Goal: Check status: Check status

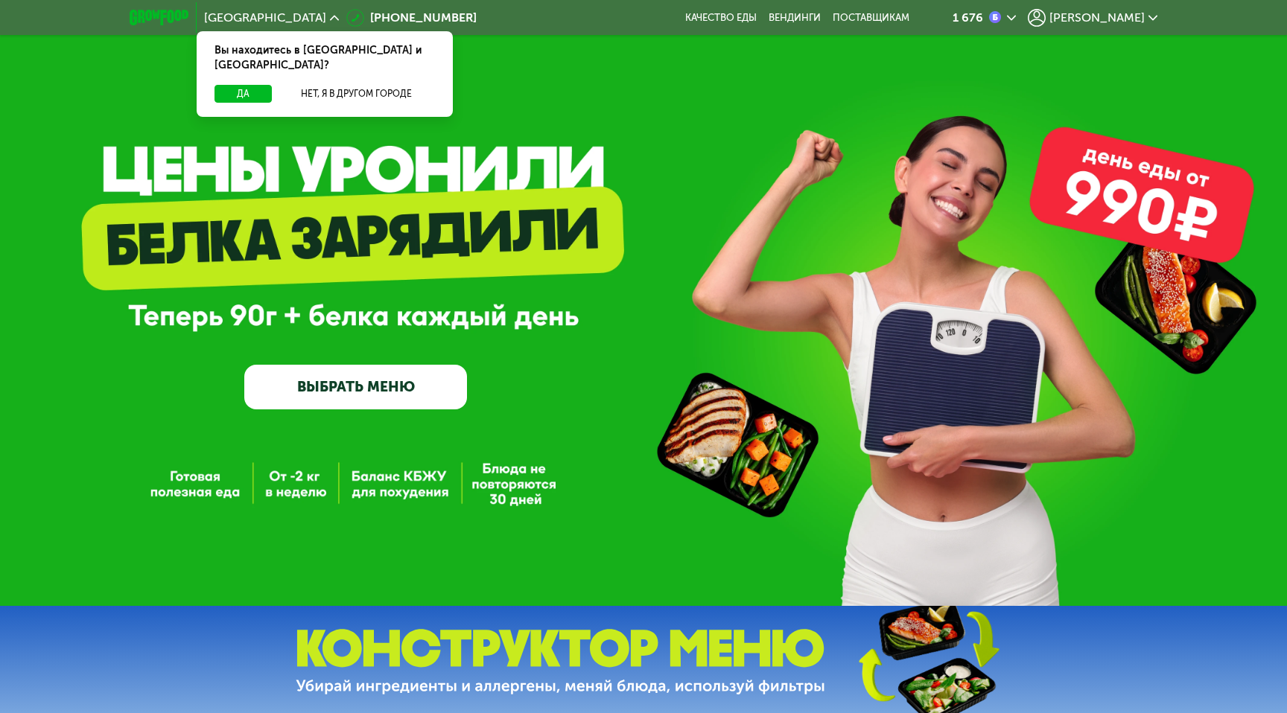
click at [1121, 19] on span "[PERSON_NAME]" at bounding box center [1096, 18] width 95 height 12
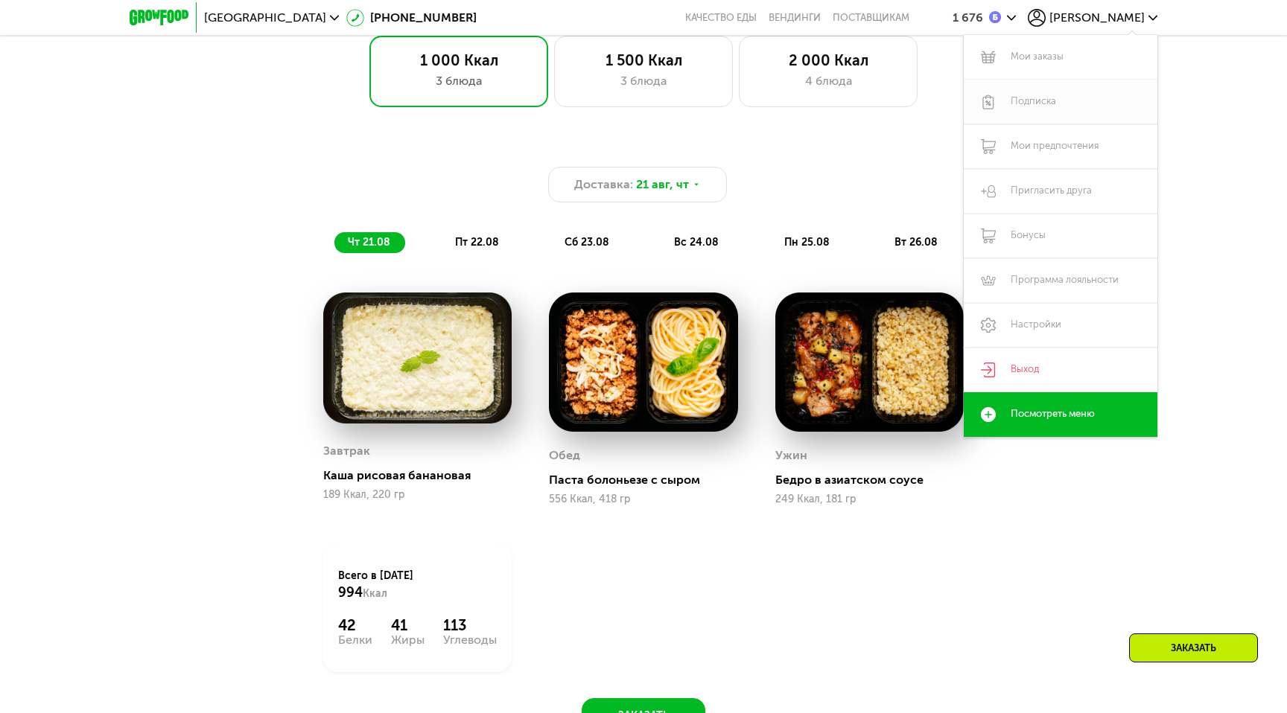
scroll to position [1015, 0]
click at [1039, 105] on link "Подписка" at bounding box center [1061, 102] width 194 height 45
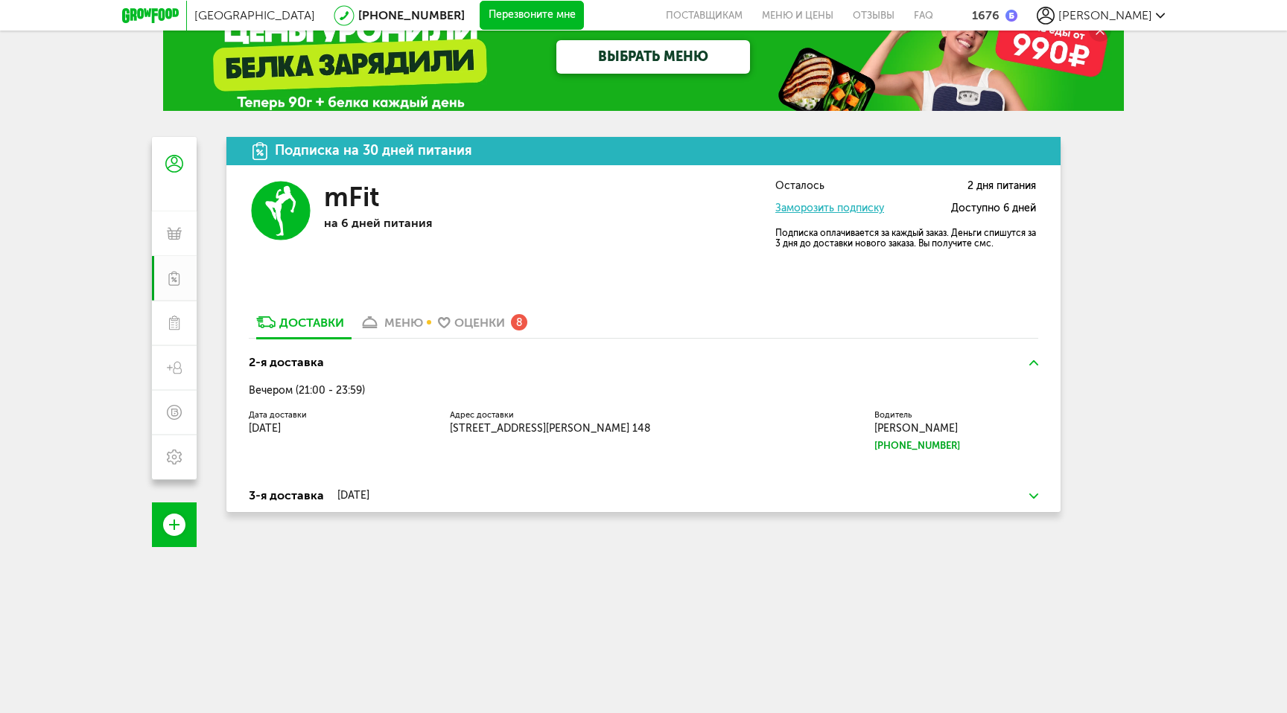
scroll to position [39, 0]
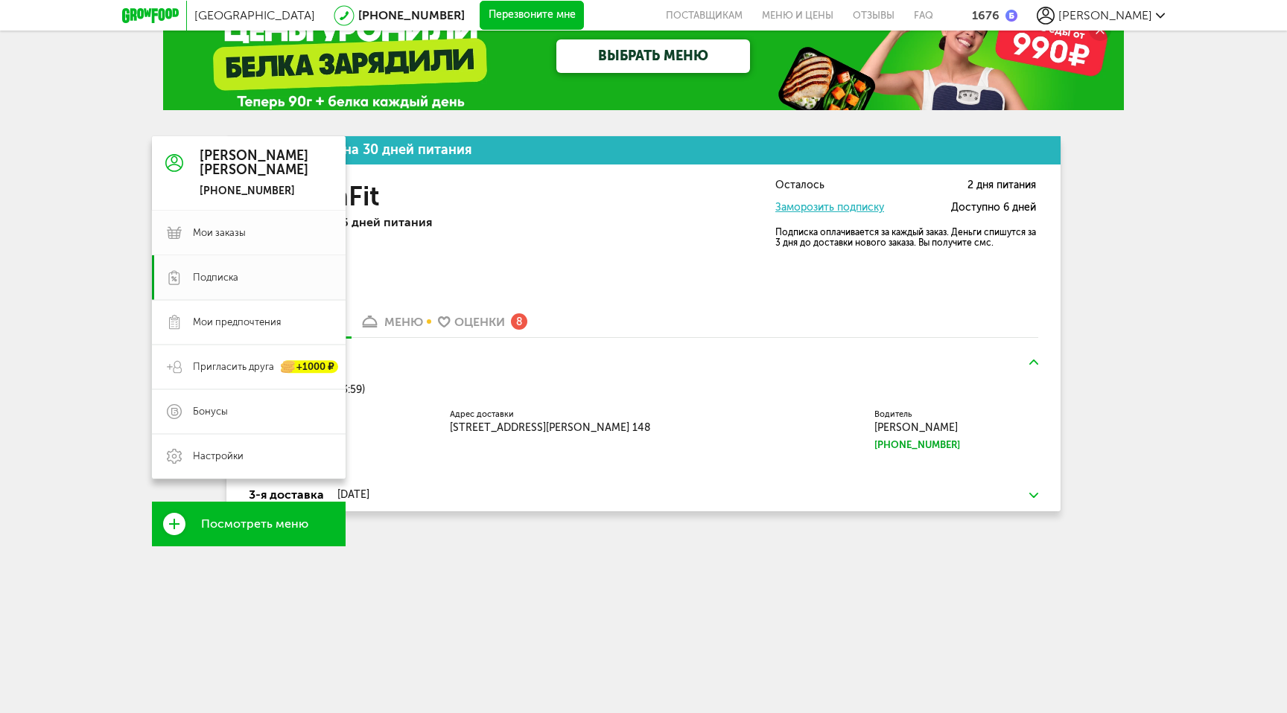
click at [182, 234] on link "Мои заказы" at bounding box center [249, 233] width 194 height 45
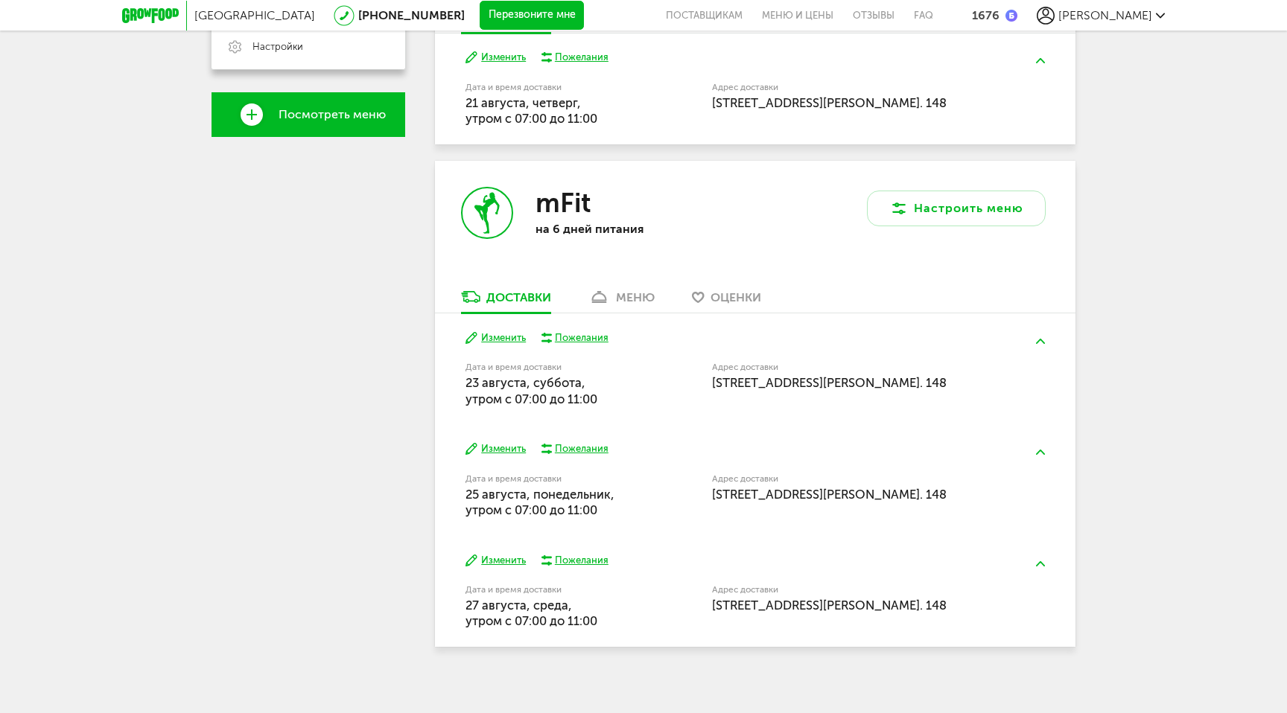
scroll to position [450, 0]
click at [629, 292] on div "меню" at bounding box center [635, 297] width 39 height 14
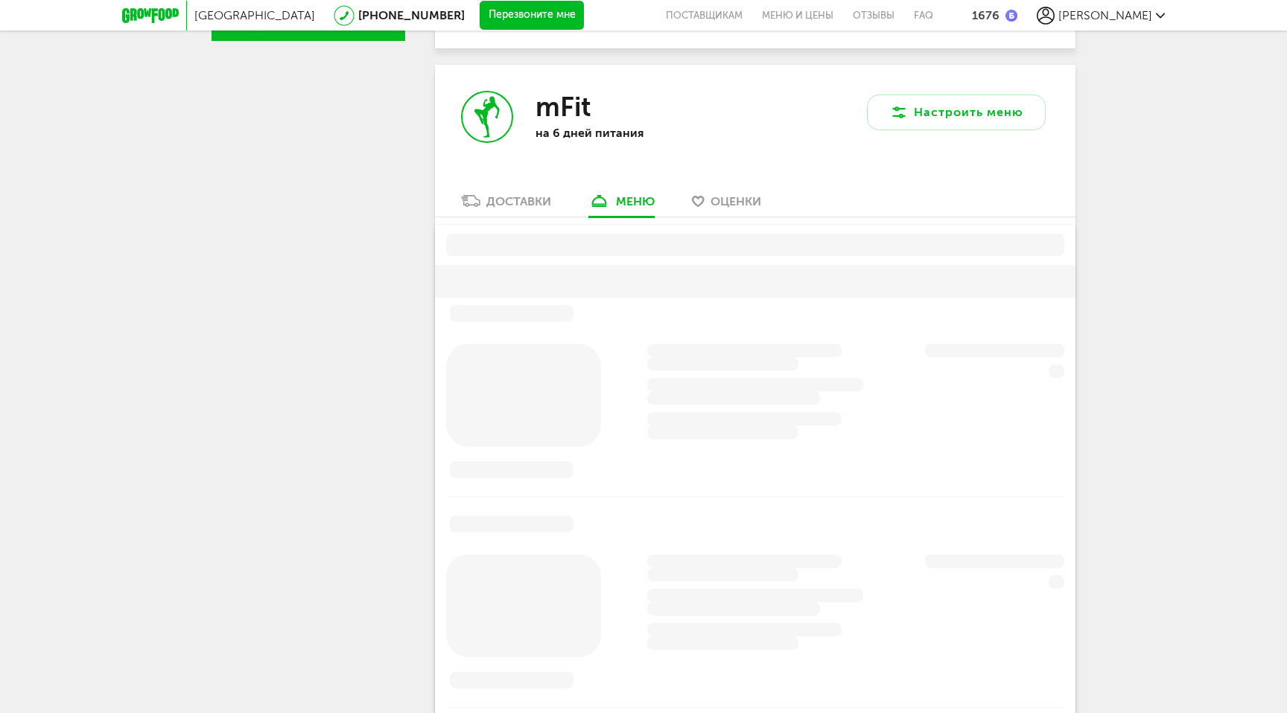
scroll to position [573, 0]
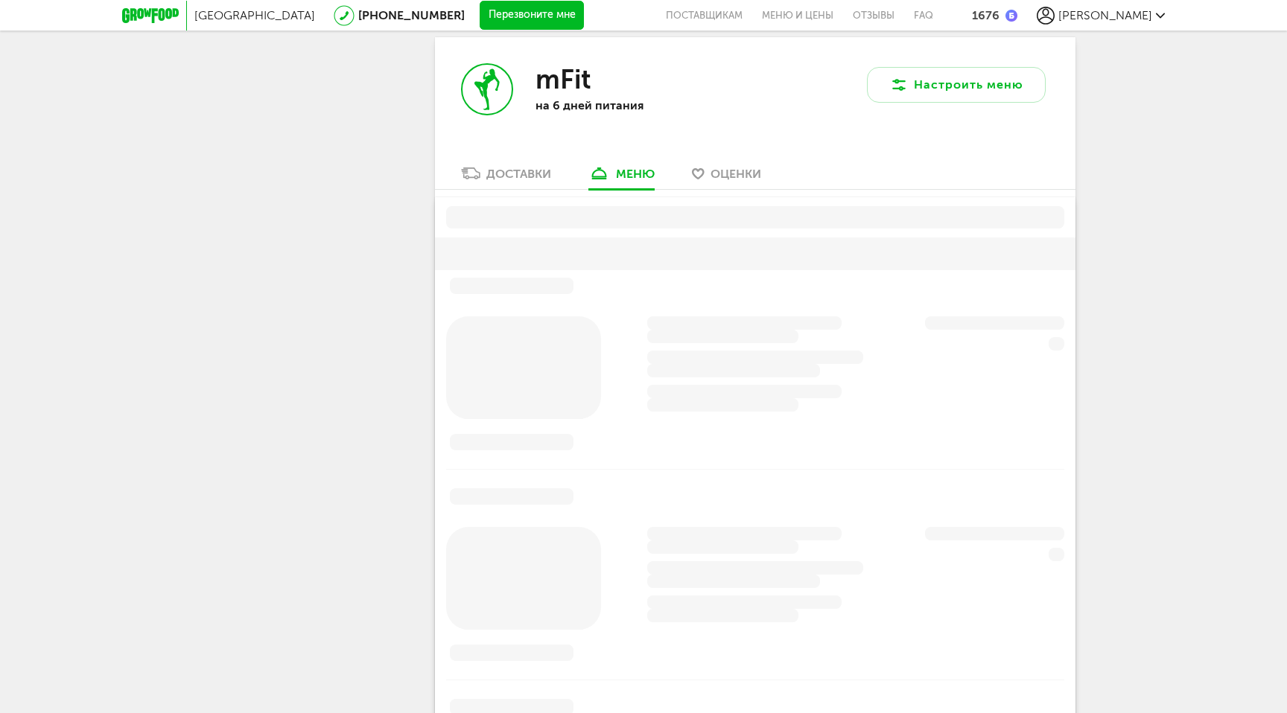
click at [520, 168] on div "Доставки" at bounding box center [518, 174] width 65 height 14
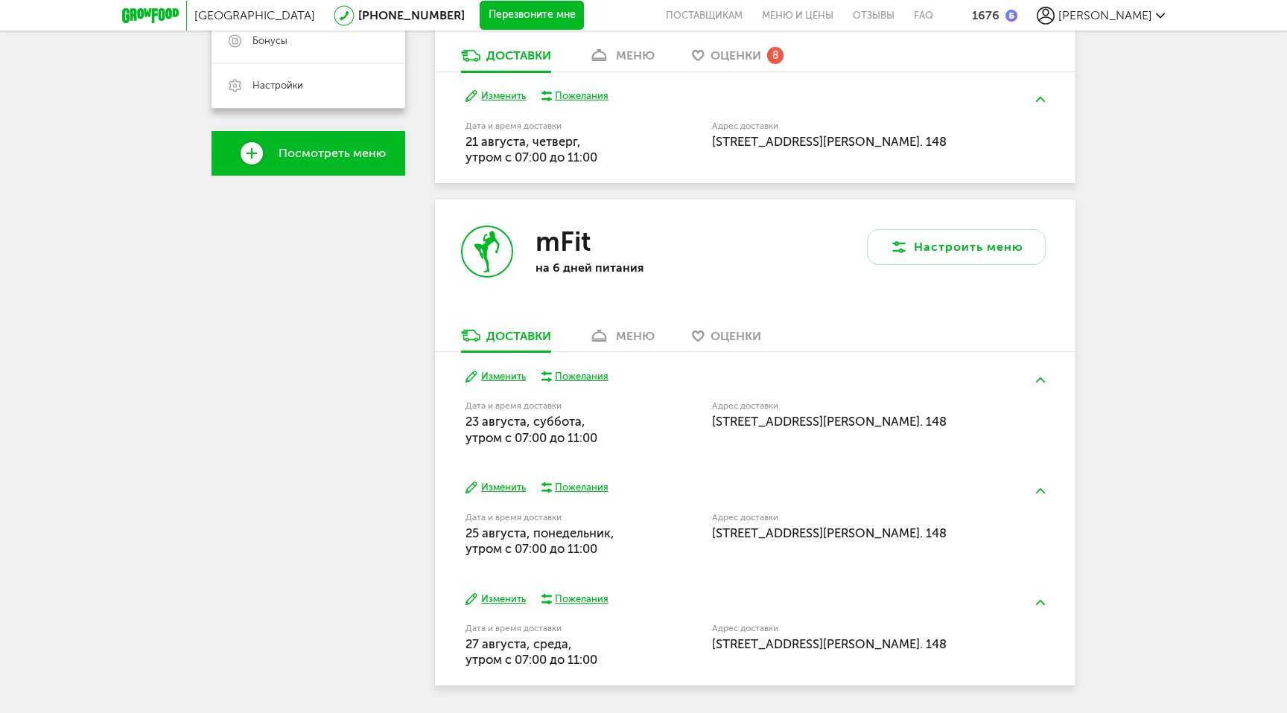
scroll to position [408, 0]
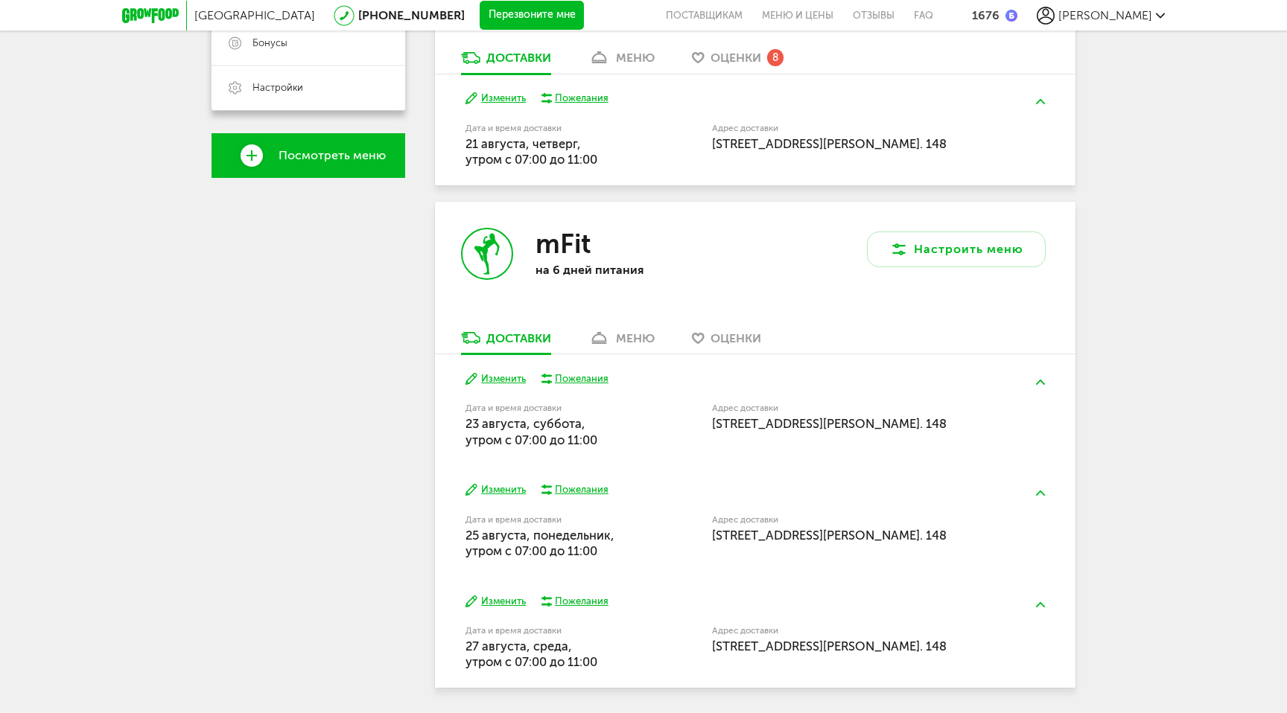
click at [547, 258] on h3 "mFit" at bounding box center [562, 244] width 55 height 32
click at [488, 252] on icon at bounding box center [486, 253] width 49 height 49
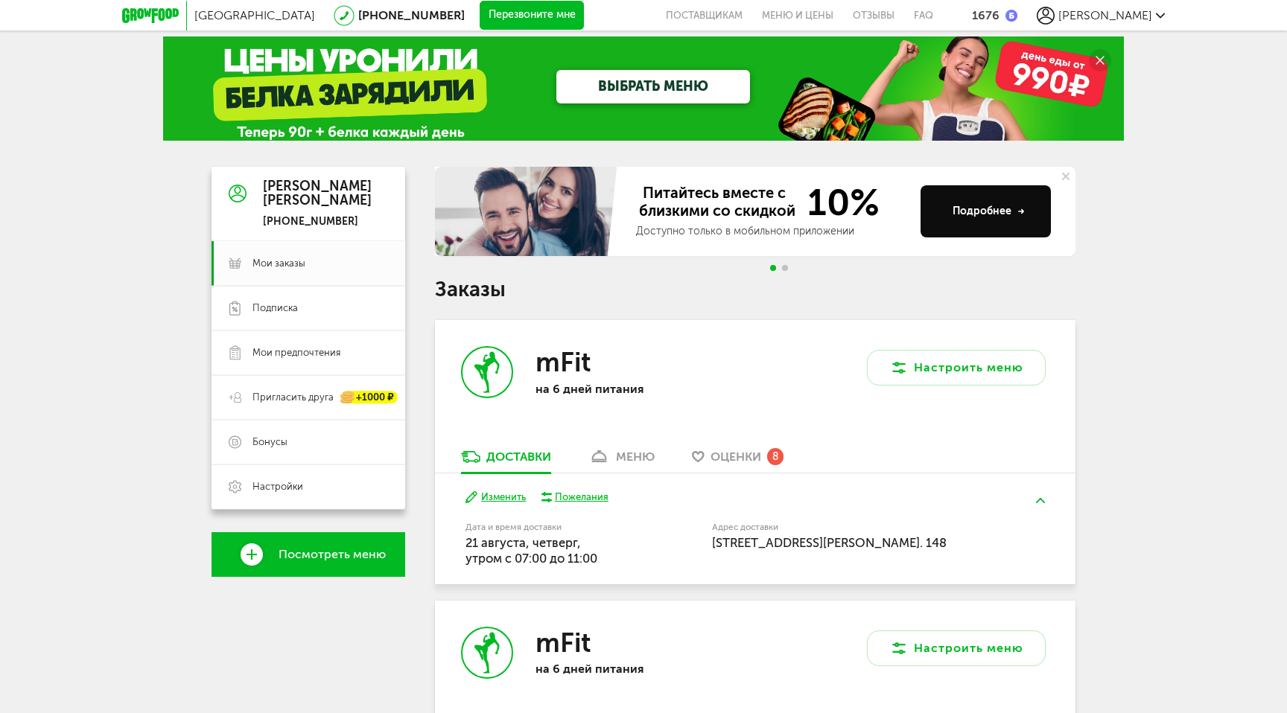
scroll to position [0, 0]
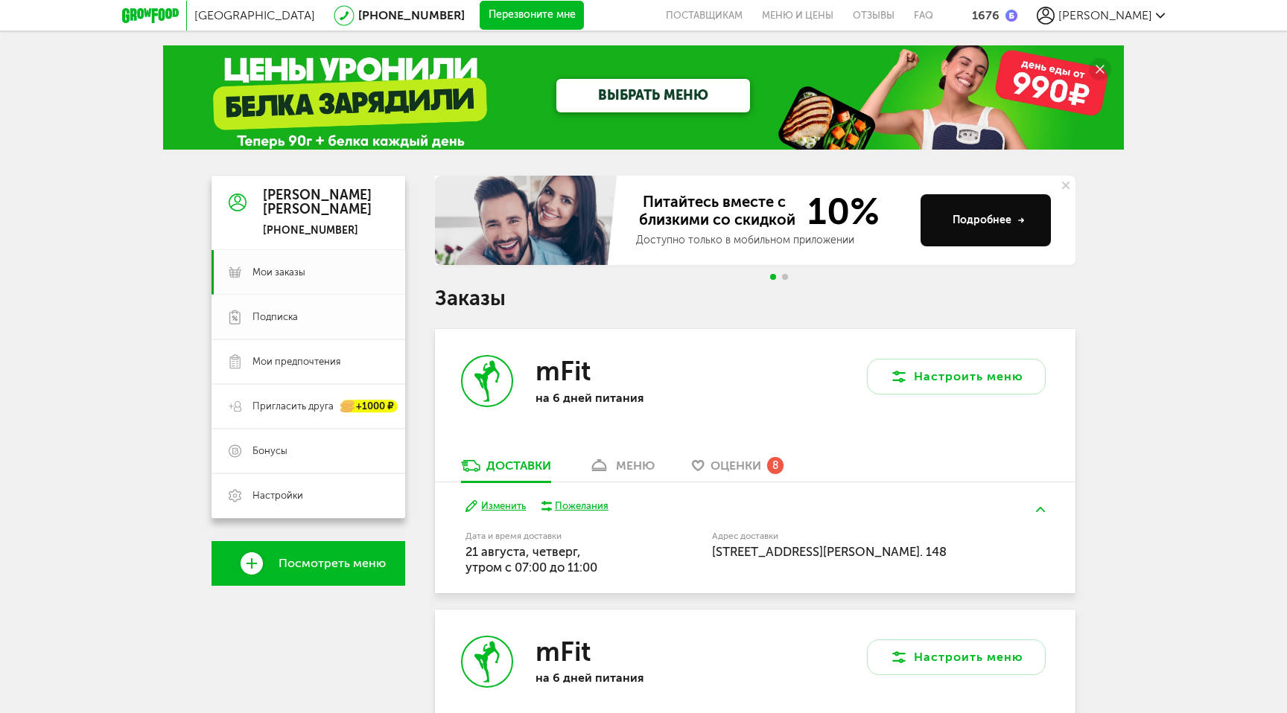
click at [291, 322] on span "Подписка" at bounding box center [274, 317] width 45 height 13
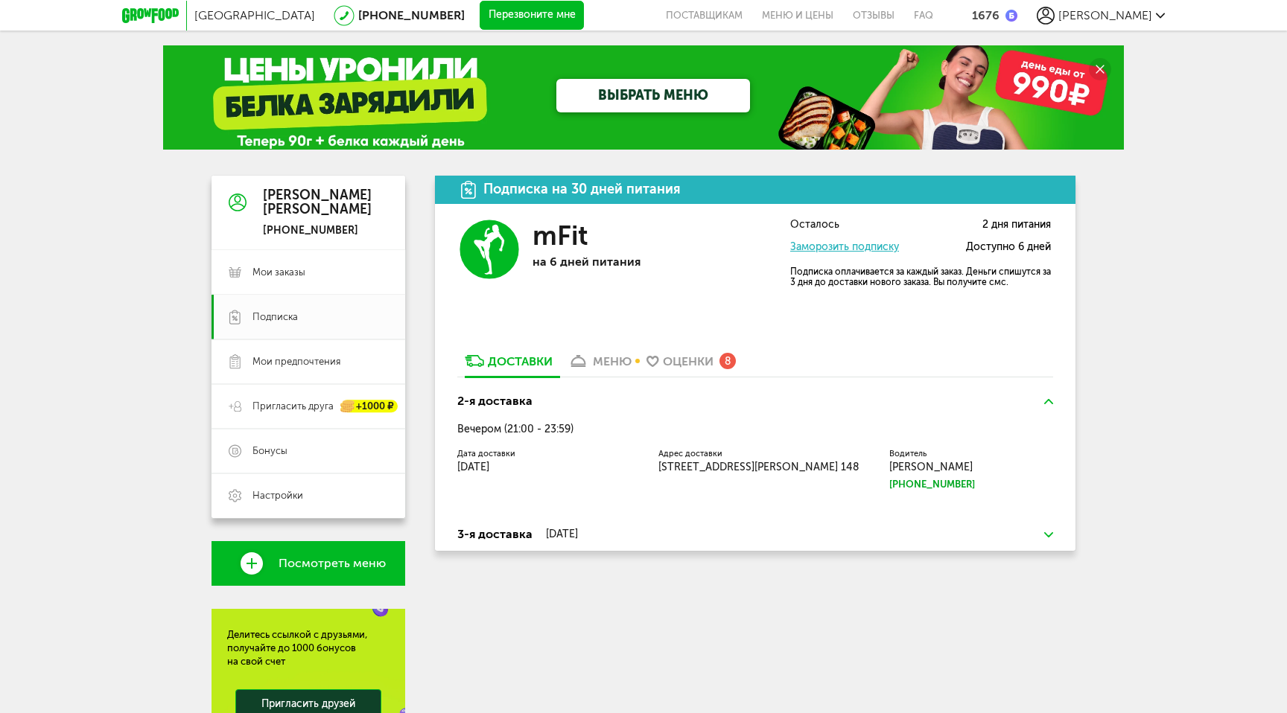
click at [1058, 533] on div "3-я доставка [DATE] Утром Вечером [GEOGRAPHIC_DATA] доставки [DATE] Адрес Кварт…" at bounding box center [755, 534] width 640 height 33
click at [1051, 533] on img at bounding box center [1048, 534] width 9 height 5
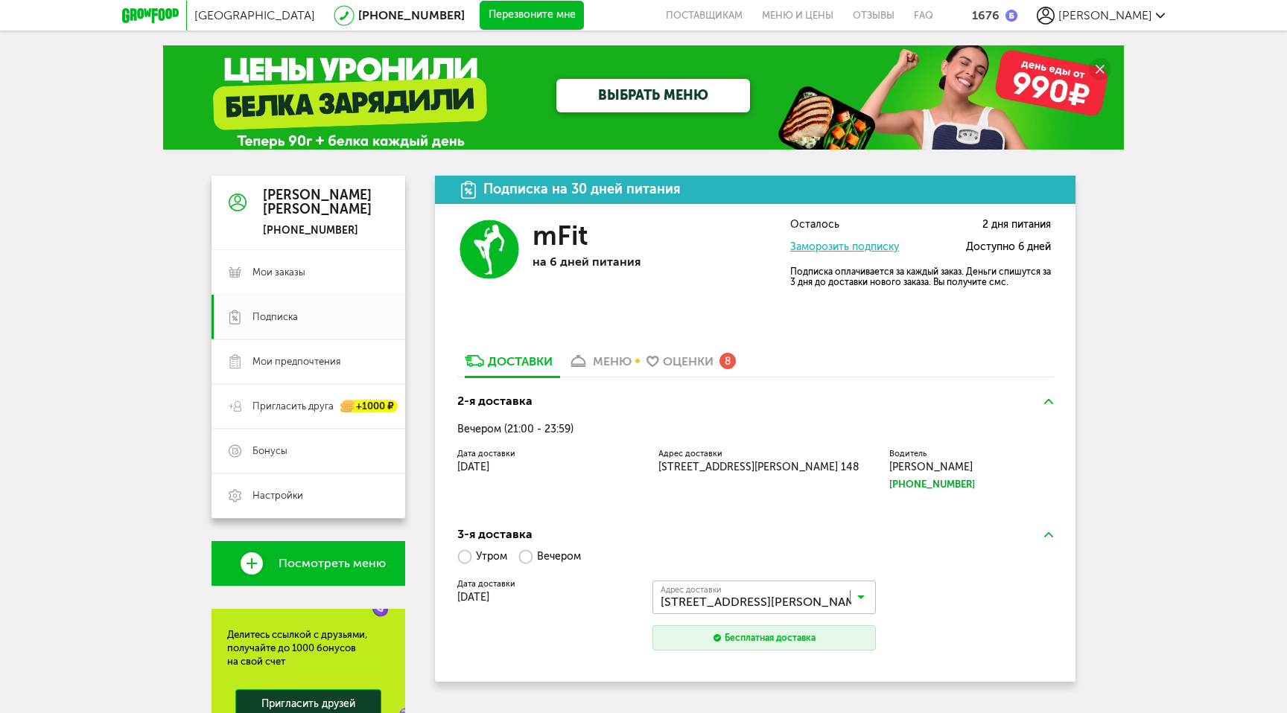
click at [585, 196] on div "Подписка на 30 дней питания" at bounding box center [581, 189] width 197 height 14
click at [293, 282] on link "Мои заказы" at bounding box center [308, 272] width 194 height 45
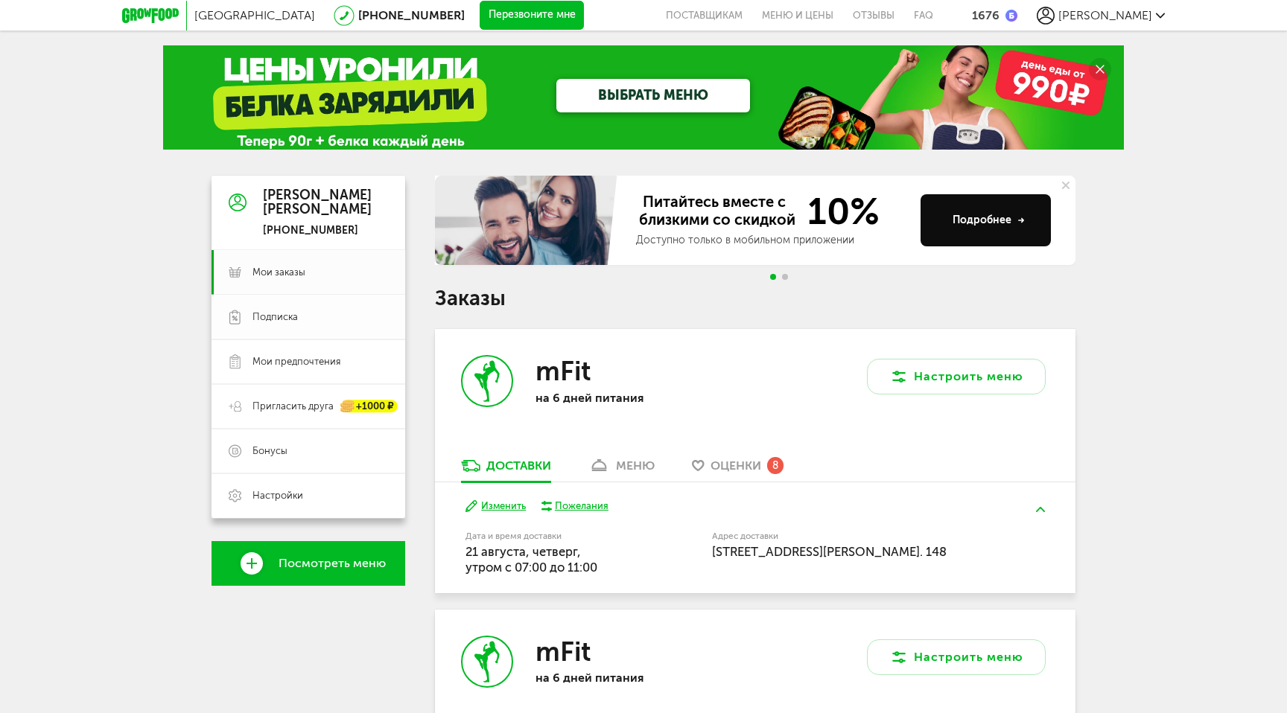
click at [273, 330] on link "Подписка" at bounding box center [308, 317] width 194 height 45
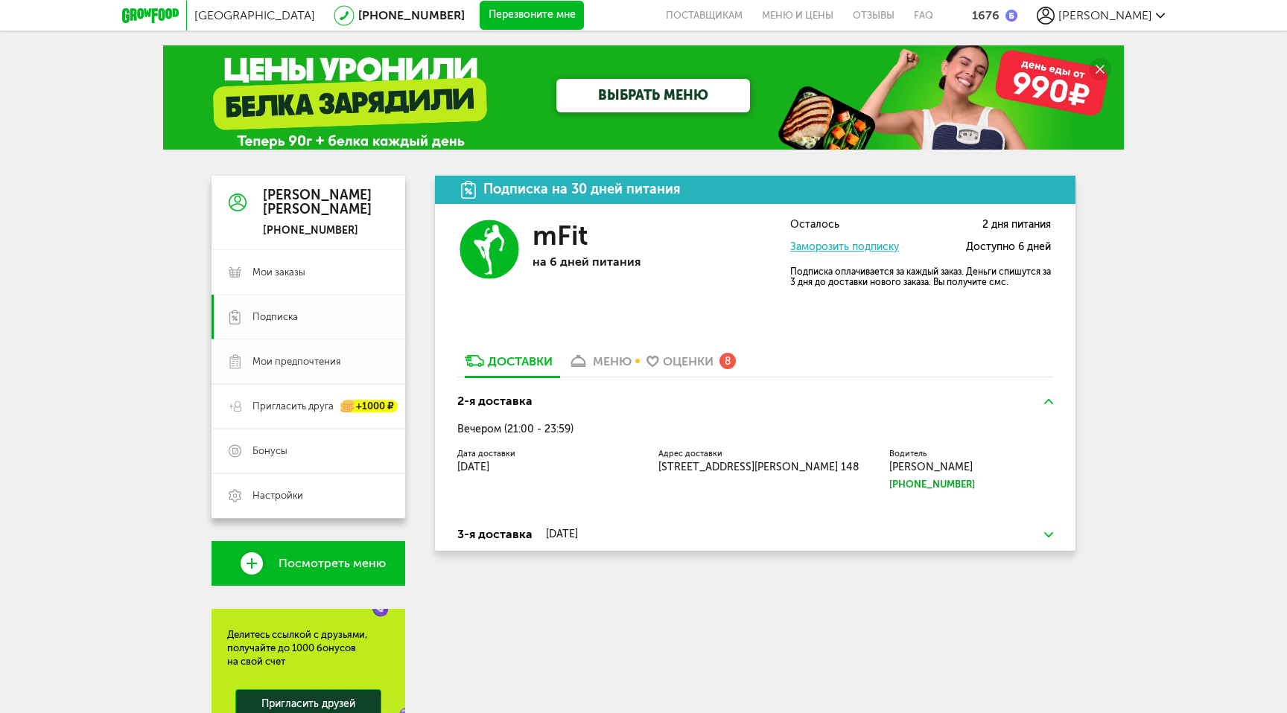
click at [270, 351] on link "Мои предпочтения" at bounding box center [308, 362] width 194 height 45
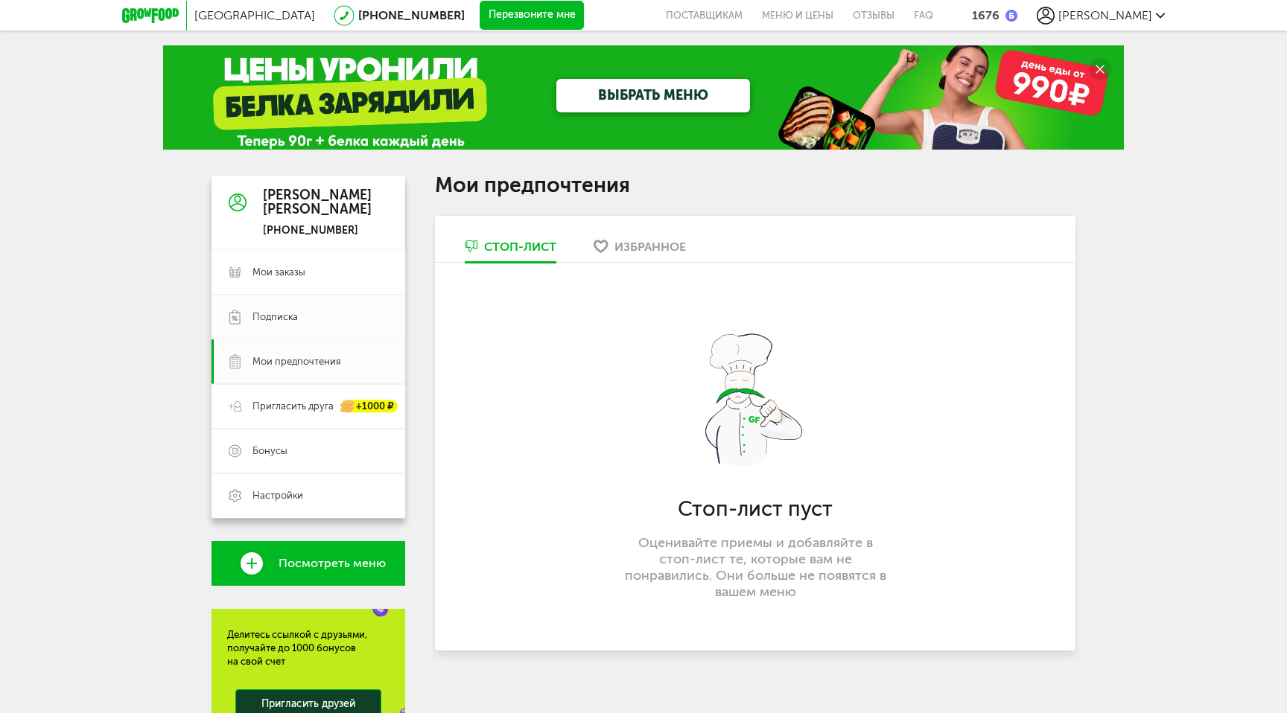
click at [279, 332] on link "Подписка" at bounding box center [308, 317] width 194 height 45
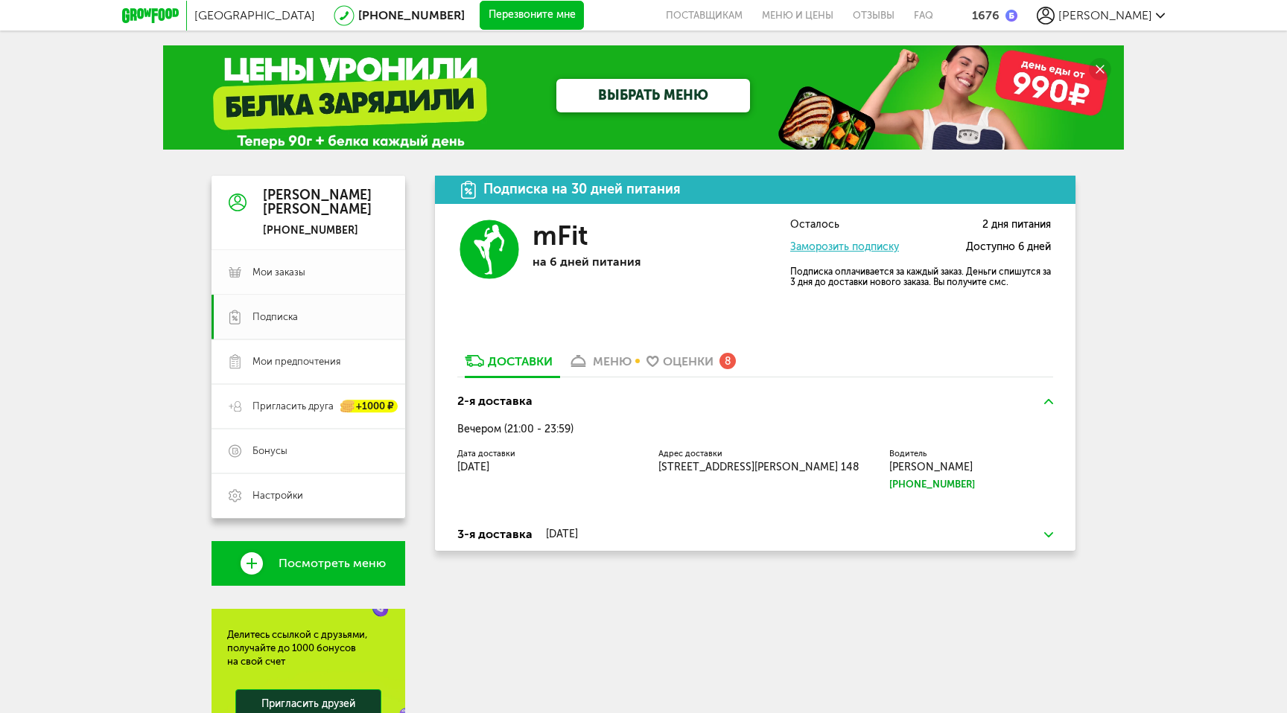
click at [286, 288] on link "Мои заказы" at bounding box center [308, 272] width 194 height 45
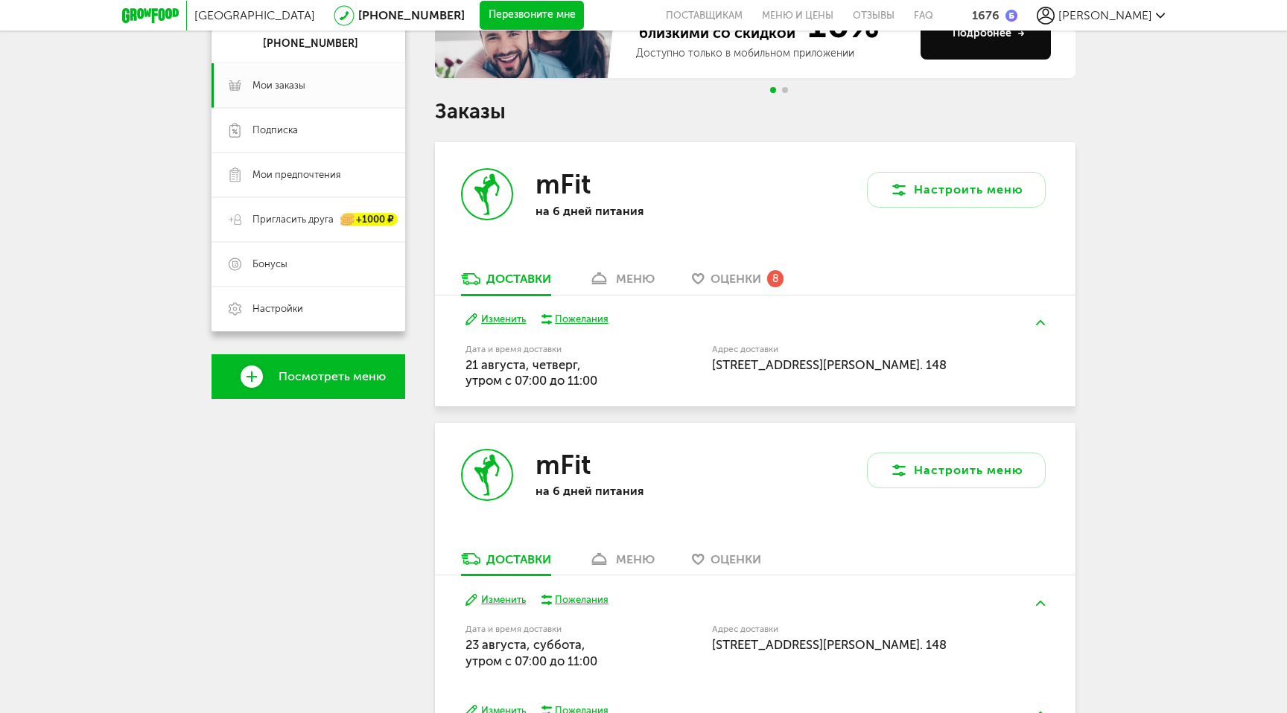
scroll to position [191, 0]
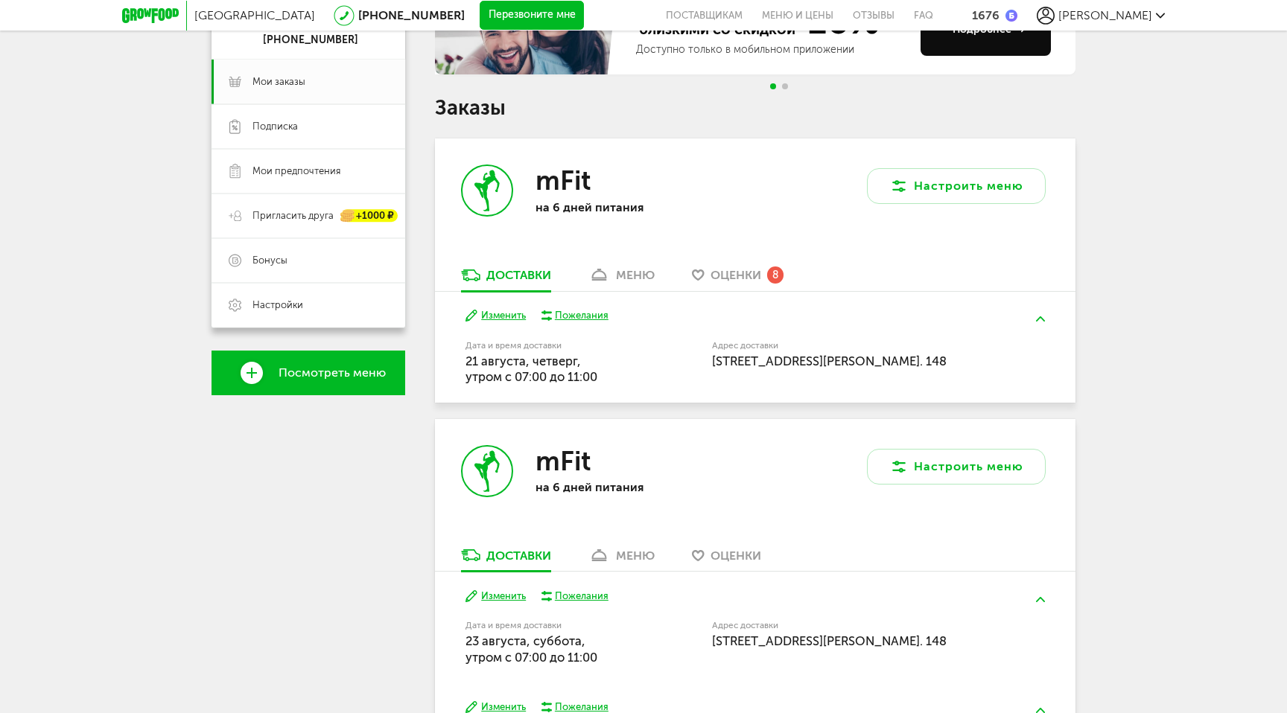
click at [728, 244] on div "mFit на 6 дней питания" at bounding box center [595, 203] width 320 height 129
click at [498, 205] on icon at bounding box center [486, 190] width 49 height 49
click at [556, 187] on h3 "mFit" at bounding box center [562, 181] width 55 height 32
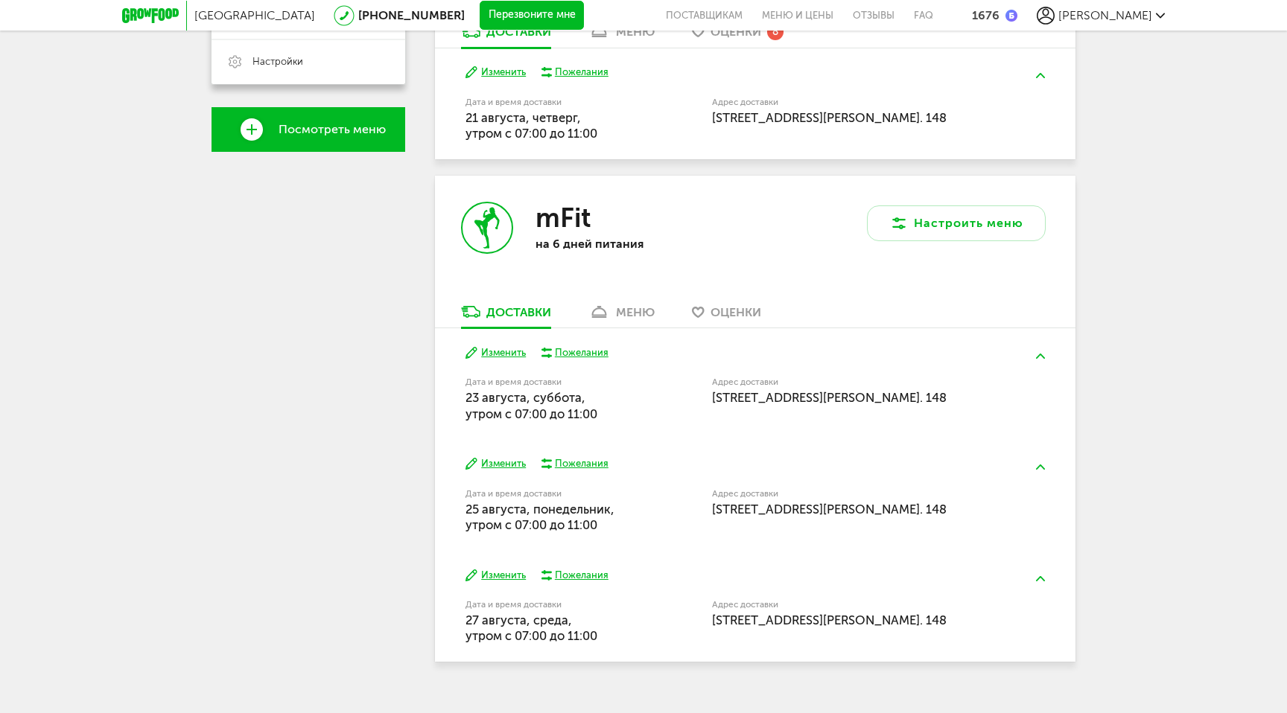
scroll to position [459, 0]
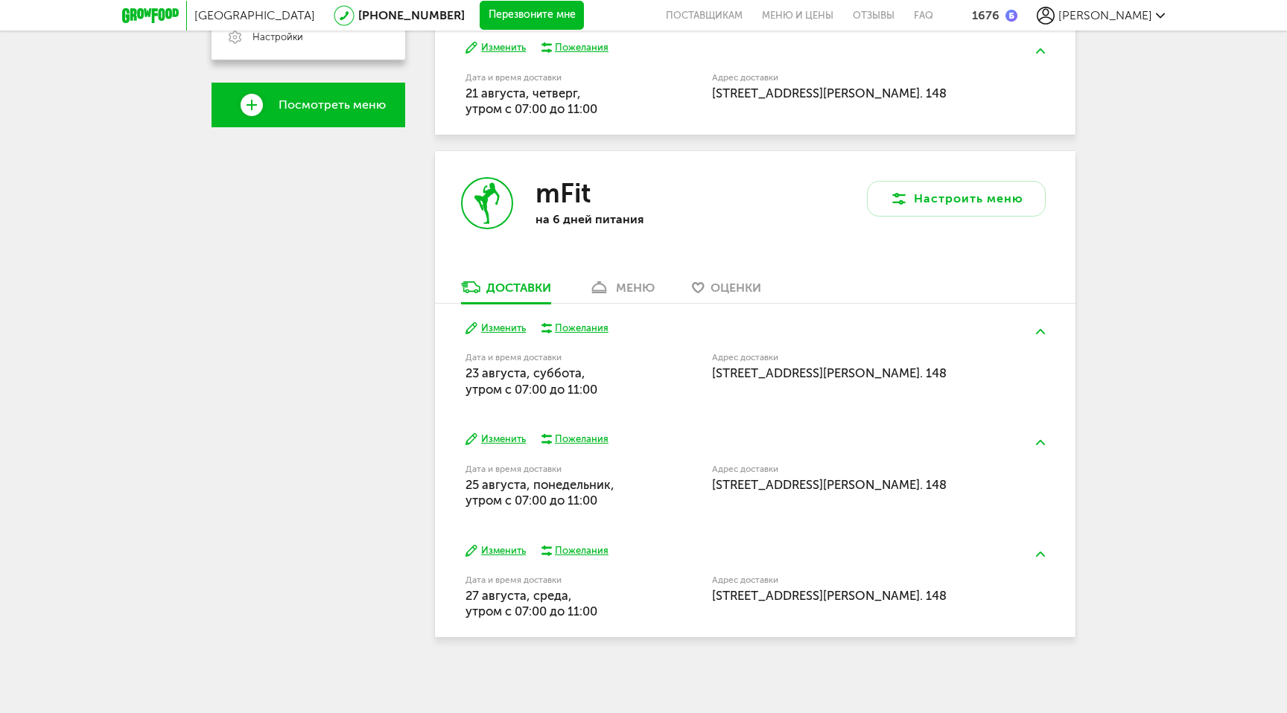
click at [623, 289] on div "меню" at bounding box center [635, 288] width 39 height 14
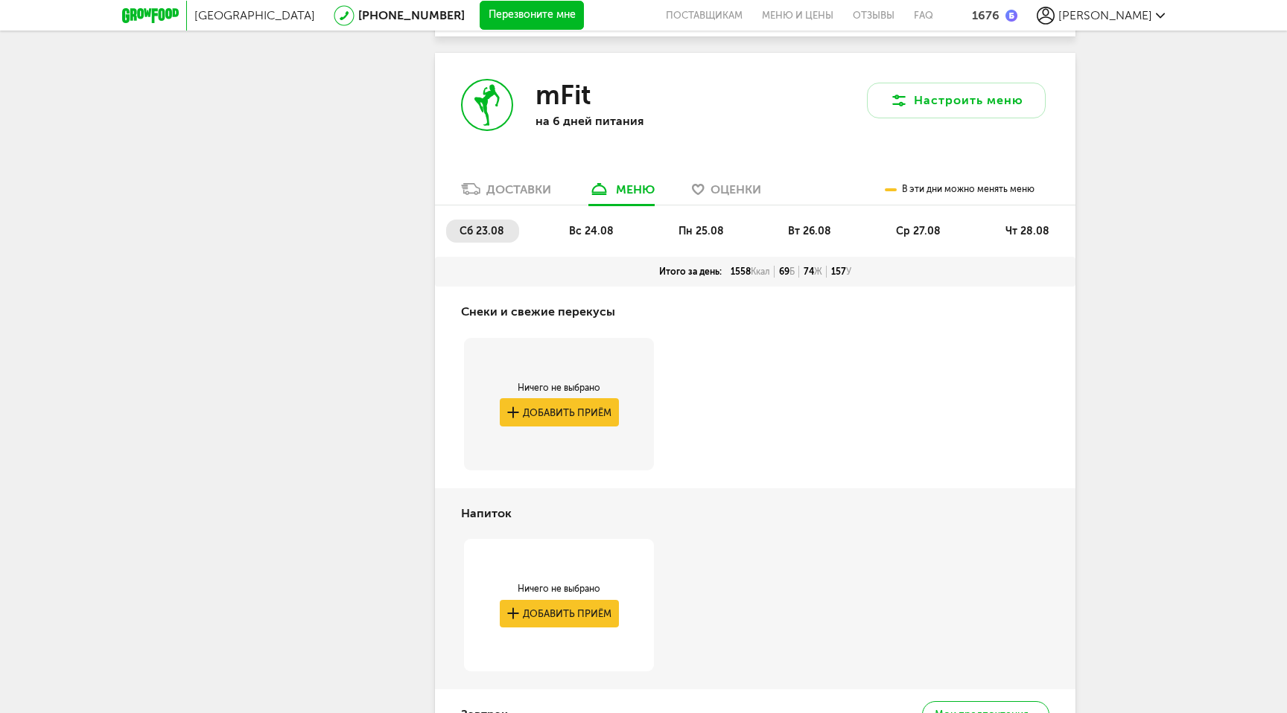
scroll to position [573, 0]
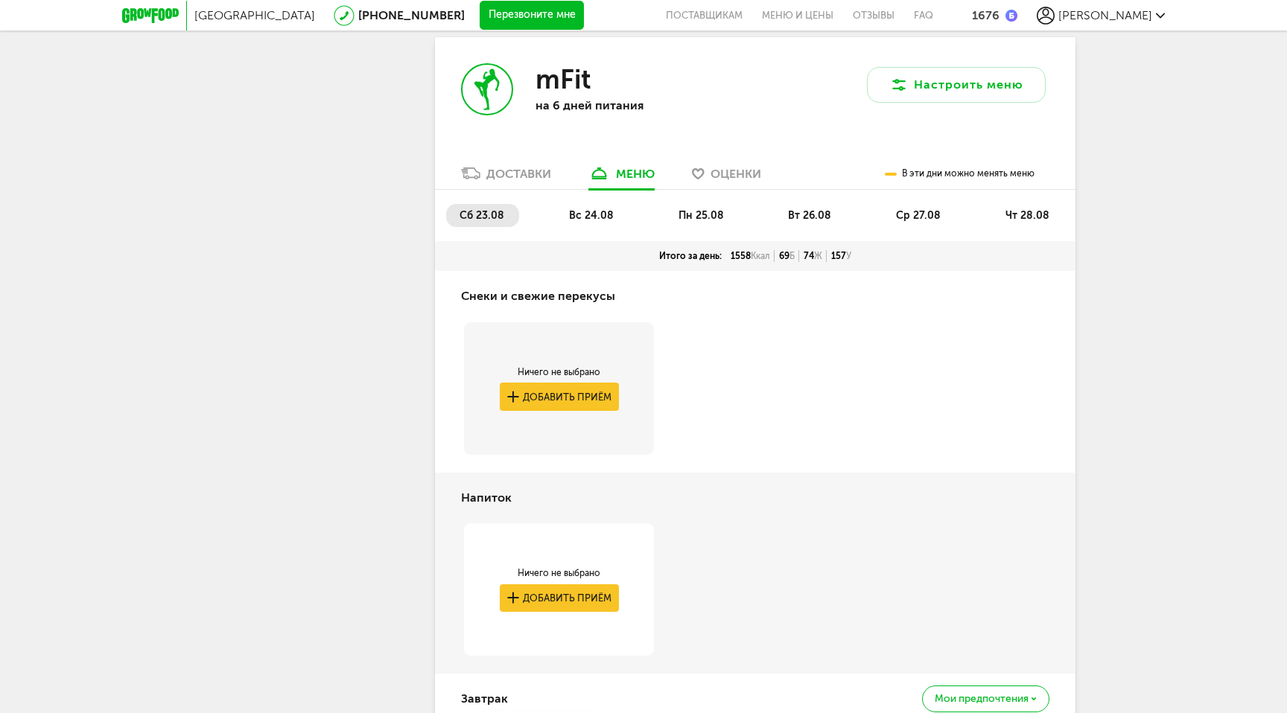
click at [506, 171] on div "Доставки" at bounding box center [518, 174] width 65 height 14
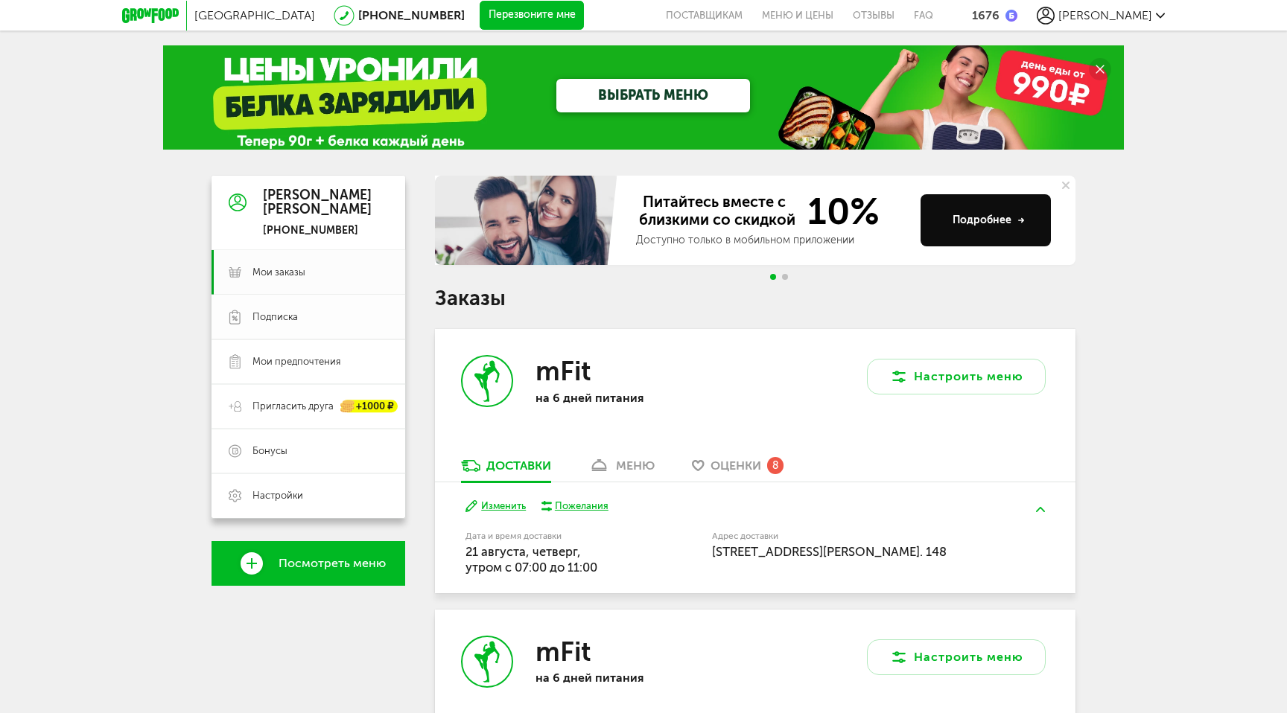
click at [276, 321] on span "Подписка" at bounding box center [274, 317] width 45 height 13
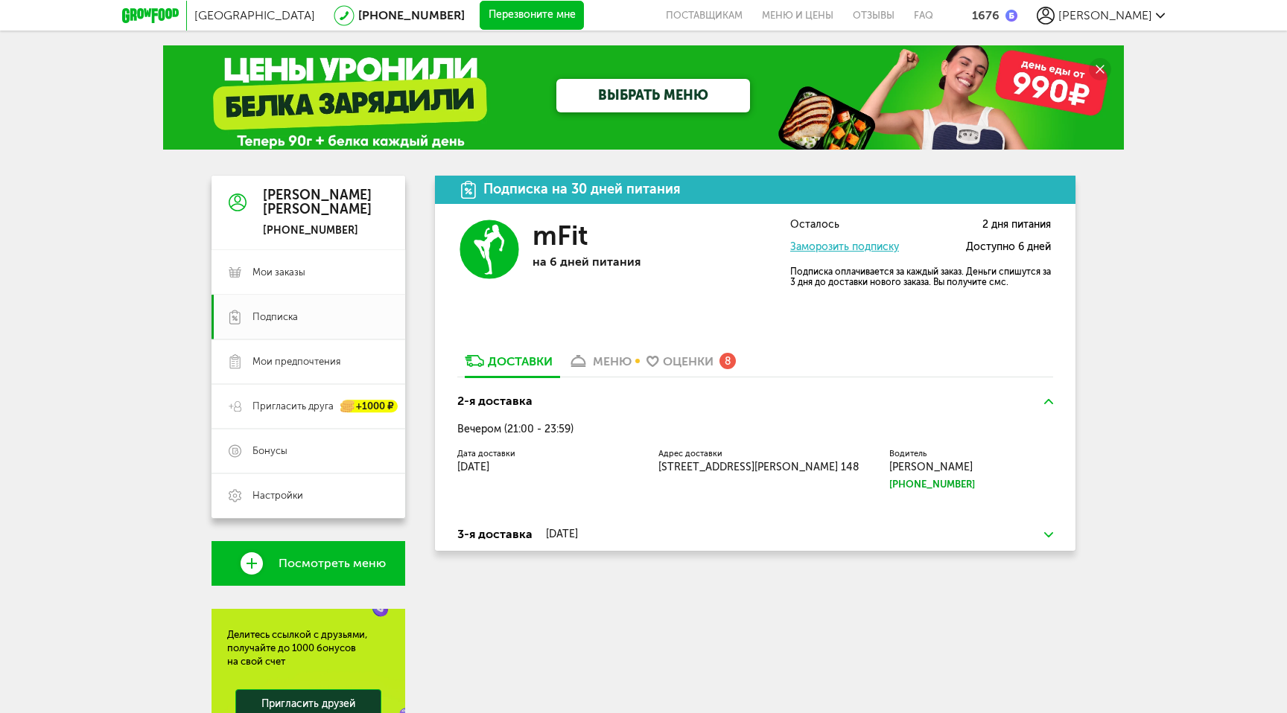
click at [604, 543] on h3 "3-я доставка [DATE]" at bounding box center [755, 535] width 596 height 18
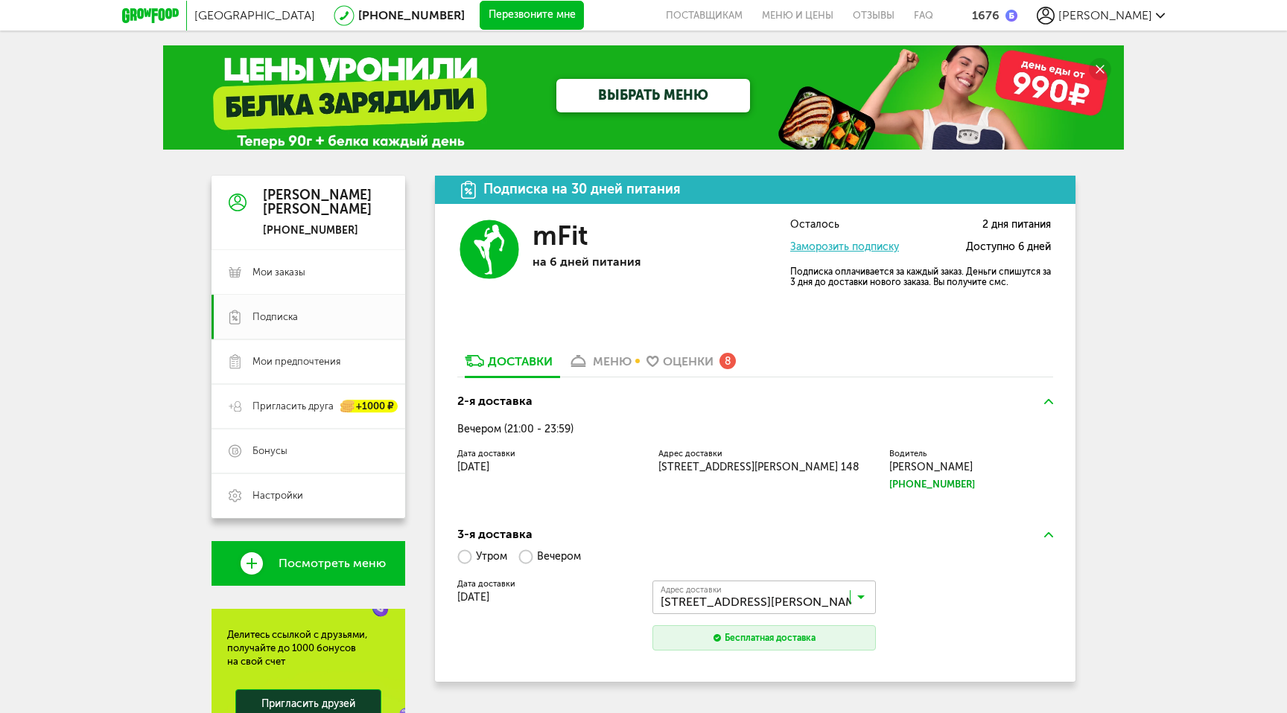
click at [608, 541] on h3 "3-я доставка" at bounding box center [755, 535] width 596 height 18
